Goal: Task Accomplishment & Management: Manage account settings

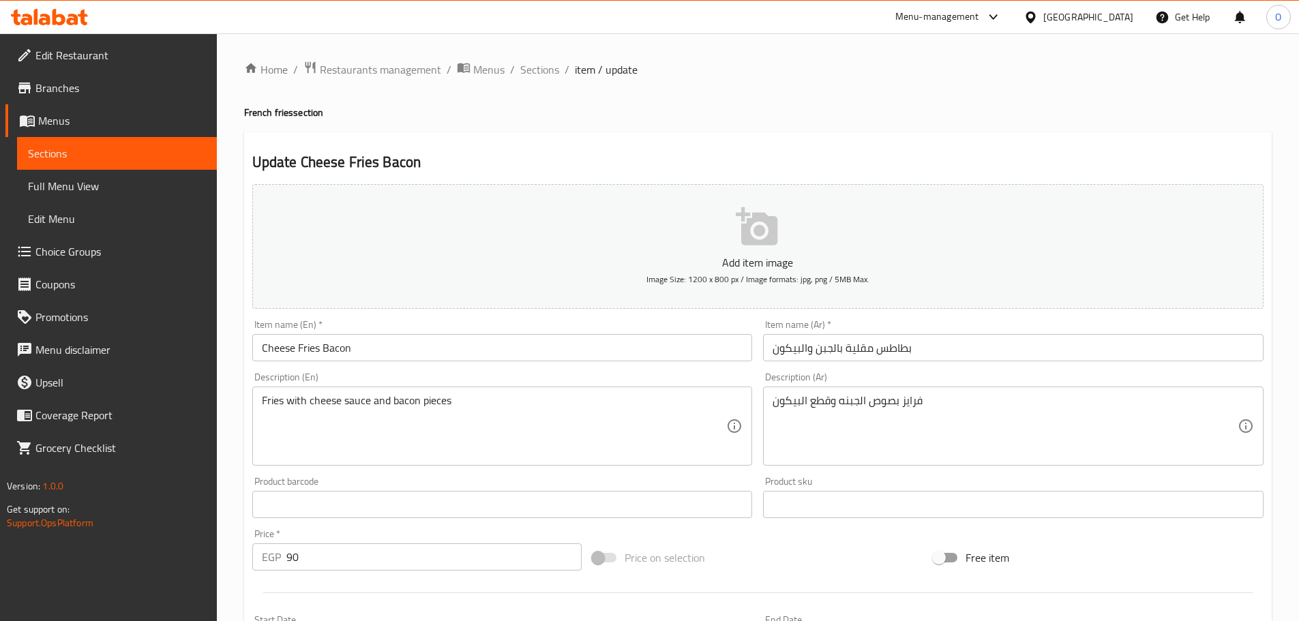
click at [422, 346] on input "Cheese Fries Bacon" at bounding box center [502, 347] width 501 height 27
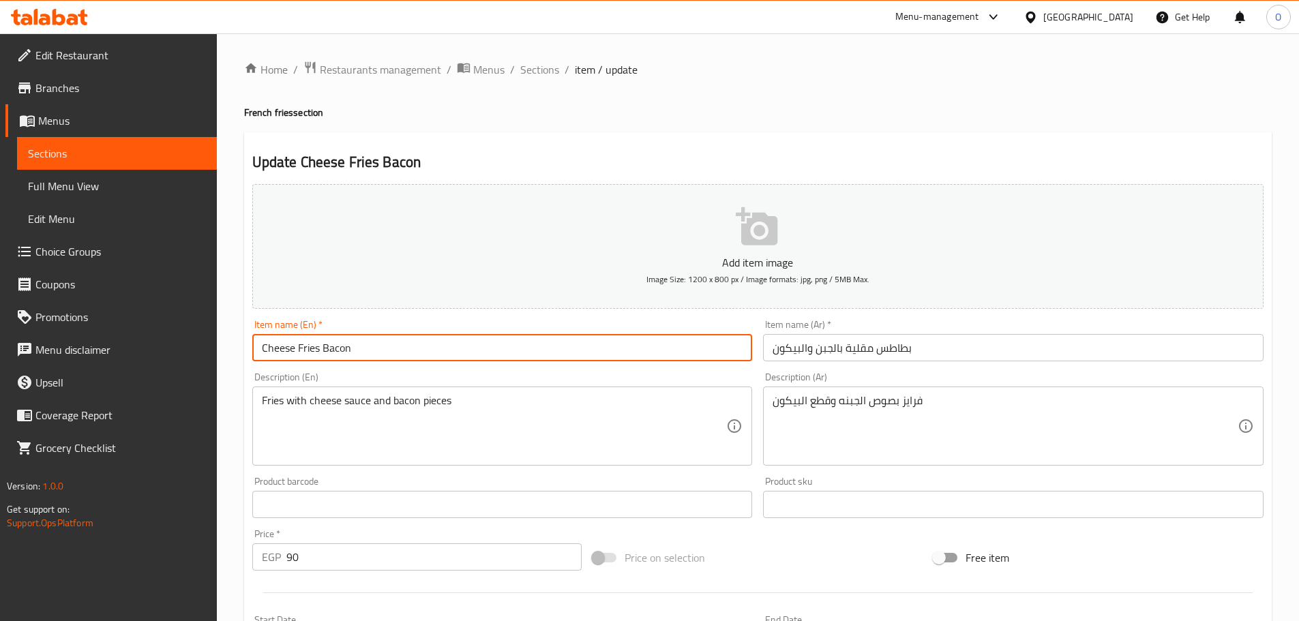
click at [422, 346] on input "Cheese Fries Bacon" at bounding box center [502, 347] width 501 height 27
click at [530, 63] on span "Sections" at bounding box center [539, 69] width 39 height 16
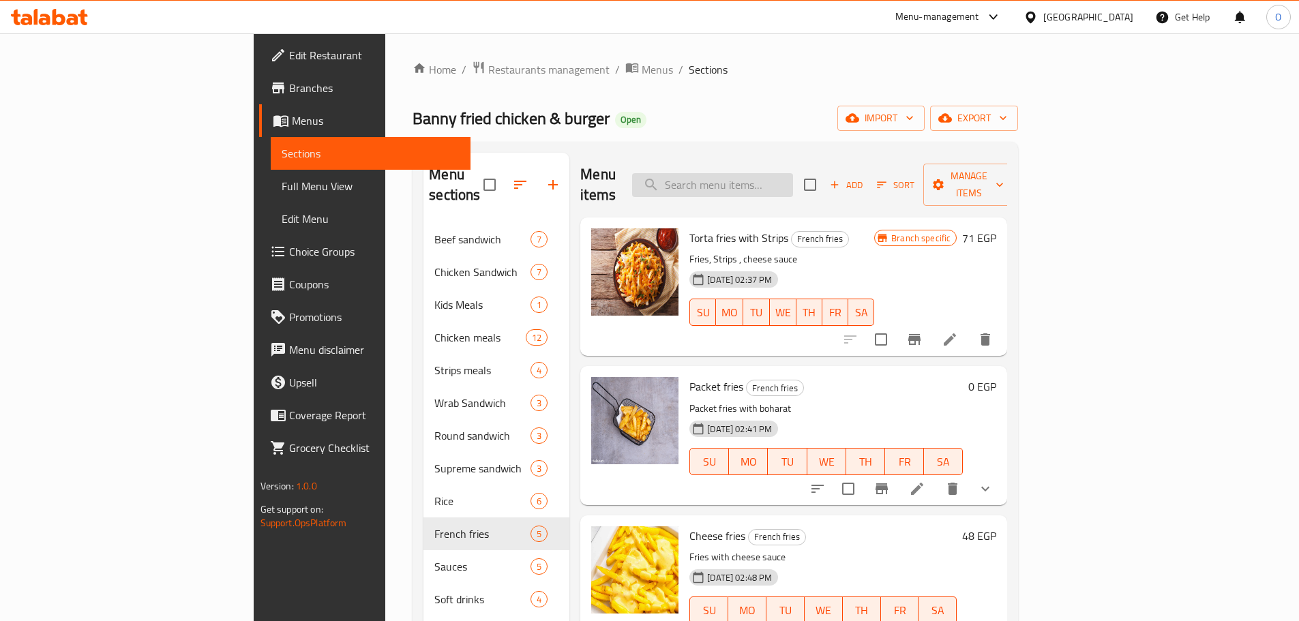
click at [793, 181] on input "search" at bounding box center [712, 185] width 161 height 24
paste input "Cheese Fries Bacon"
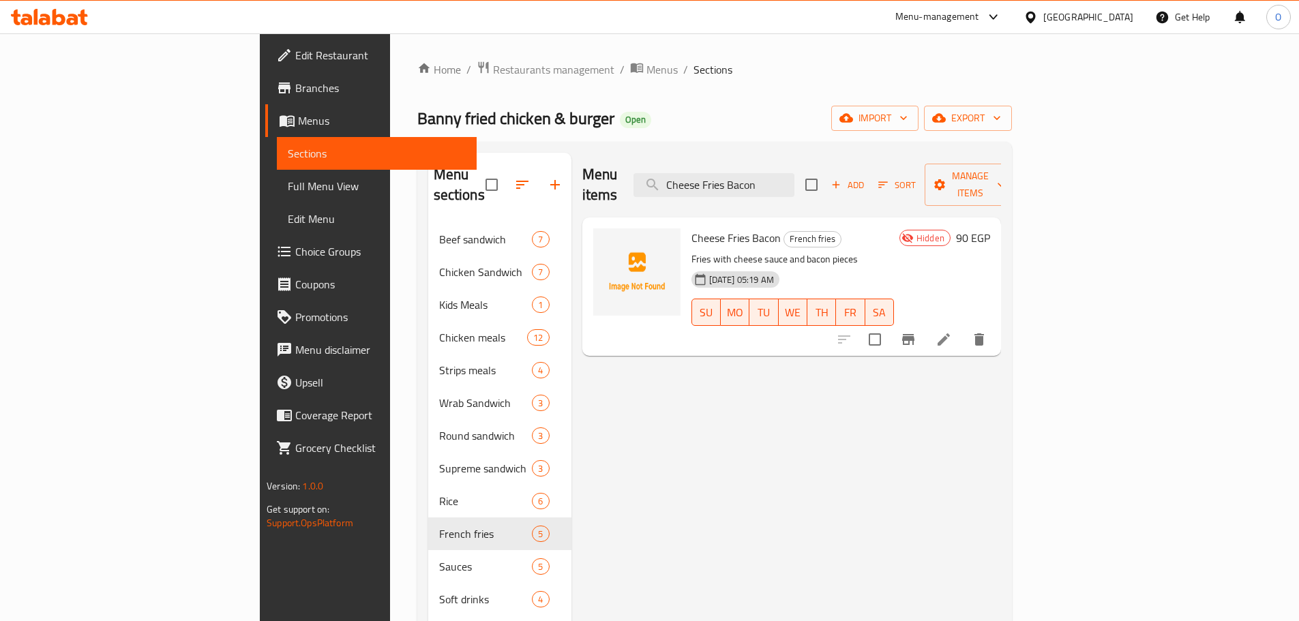
type input "Cheese Fries Bacon"
click at [988, 331] on icon "delete" at bounding box center [979, 339] width 16 height 16
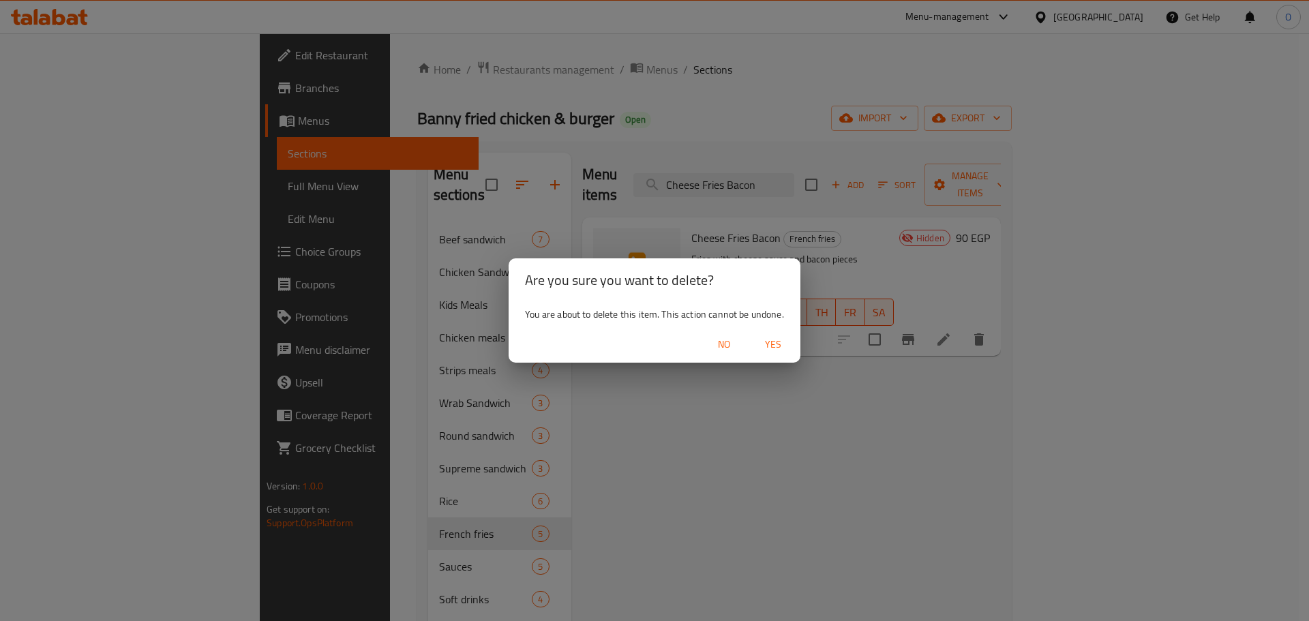
click at [769, 341] on span "Yes" at bounding box center [773, 344] width 33 height 17
